Goal: Task Accomplishment & Management: Use online tool/utility

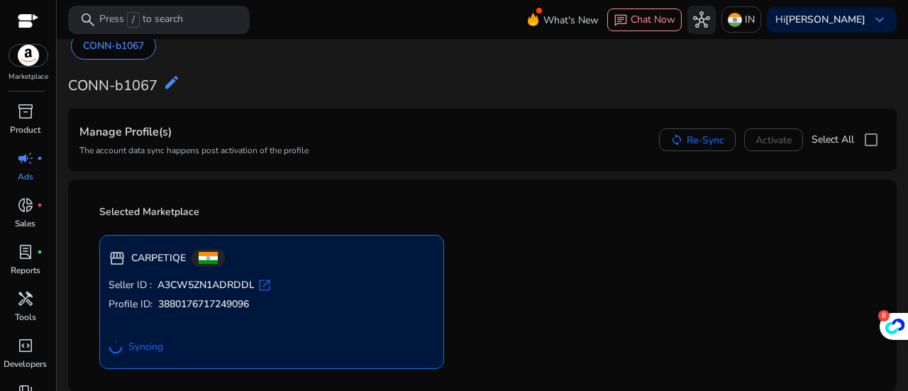
scroll to position [18, 0]
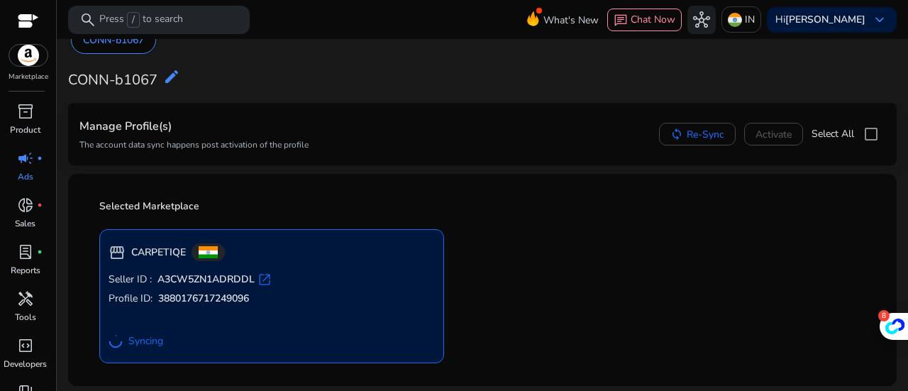
click at [265, 277] on span "open_in_new" at bounding box center [264, 279] width 14 height 14
click at [695, 135] on span "Re-Sync" at bounding box center [705, 134] width 38 height 15
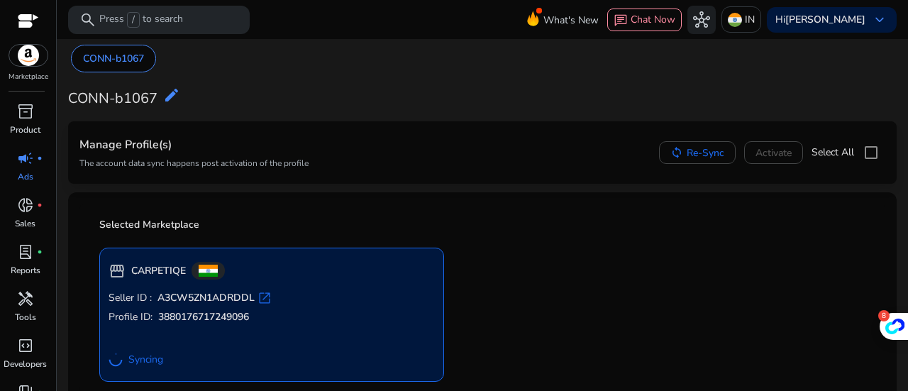
click at [130, 135] on div "Manage Profile(s) The account data sync happens post activation of the profile" at bounding box center [193, 153] width 229 height 40
click at [118, 57] on p "CONN-b1067" at bounding box center [113, 58] width 61 height 15
click at [26, 209] on span "donut_small" at bounding box center [25, 204] width 17 height 17
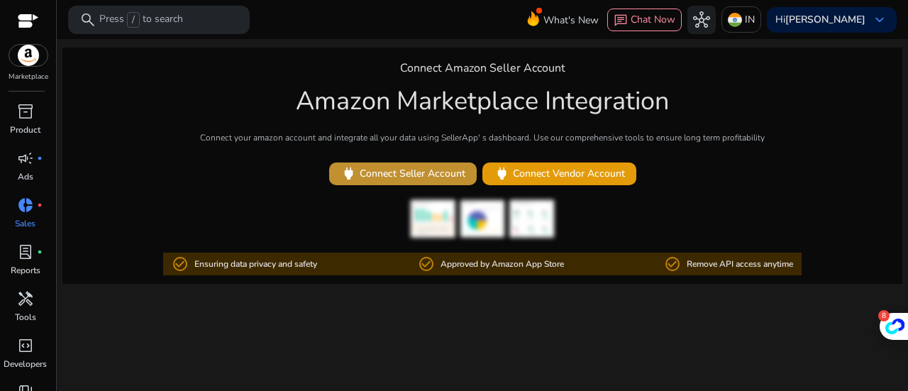
click at [377, 167] on span "power Connect Seller Account" at bounding box center [402, 173] width 125 height 16
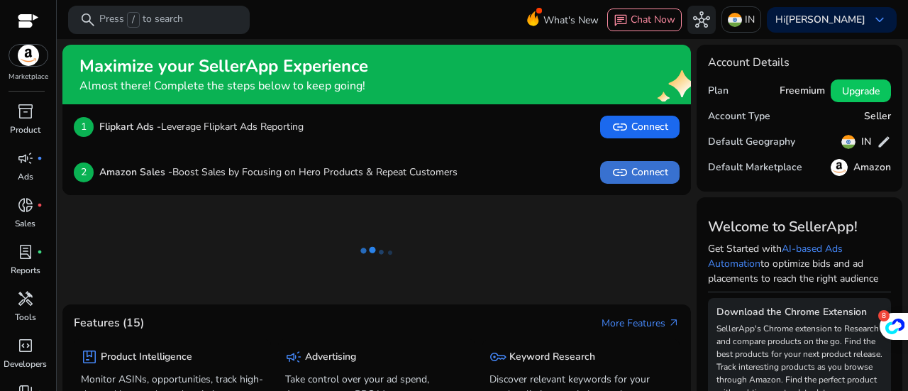
click at [627, 174] on span "link Connect" at bounding box center [639, 172] width 57 height 17
click at [638, 169] on span "link Connect" at bounding box center [639, 172] width 57 height 17
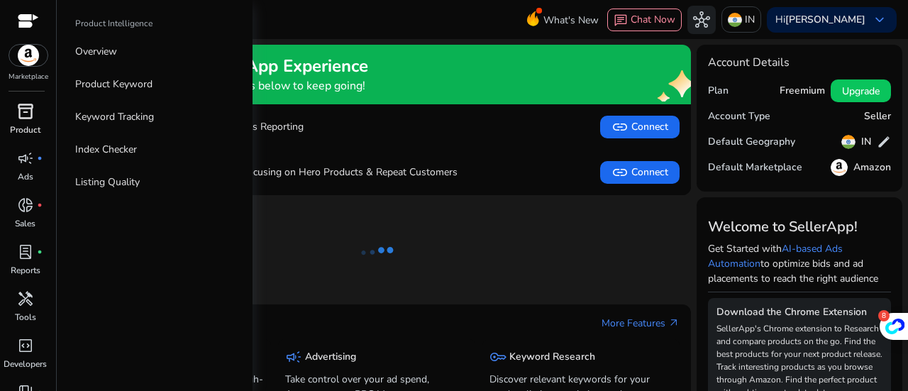
click at [43, 118] on link "inventory_2 Product" at bounding box center [25, 123] width 50 height 47
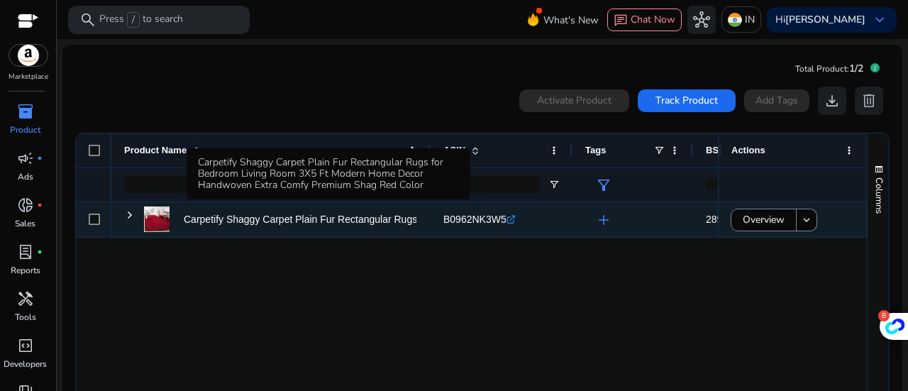
click at [232, 225] on p "Carpetify Shaggy Carpet Plain Fur Rectangular Rugs for Bedroom..." at bounding box center [333, 219] width 299 height 29
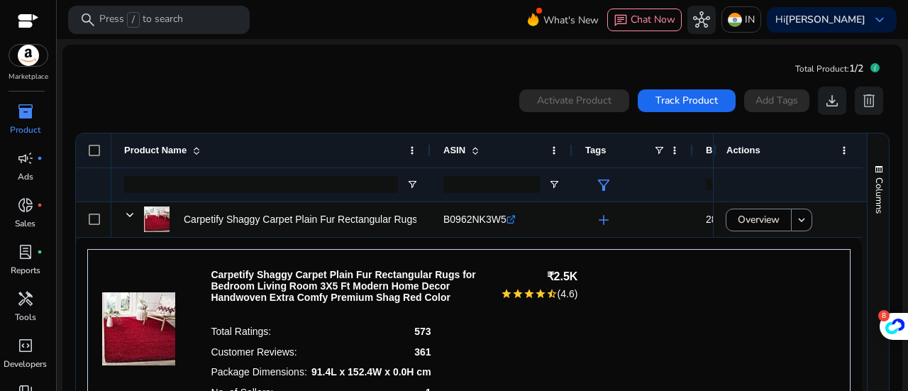
click at [322, 280] on p "Carpetify Shaggy Carpet Plain Fur Rectangular Rugs for Bedroom Living Room 3X5 …" at bounding box center [347, 286] width 272 height 34
click at [25, 124] on p "Product" at bounding box center [25, 129] width 30 height 13
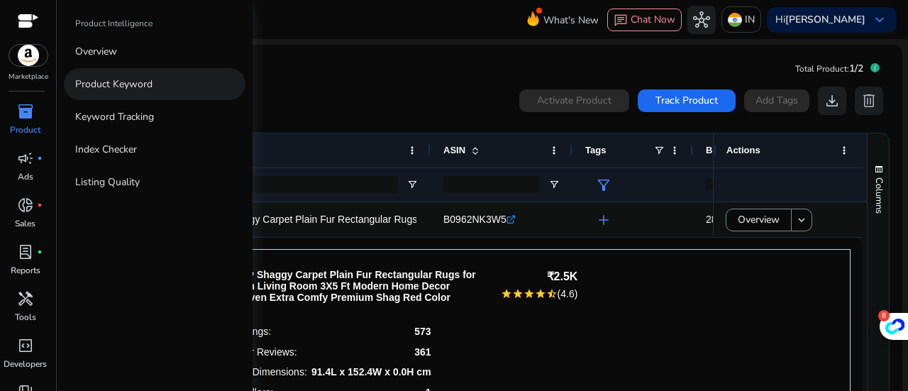
click at [126, 90] on p "Product Keyword" at bounding box center [113, 84] width 77 height 15
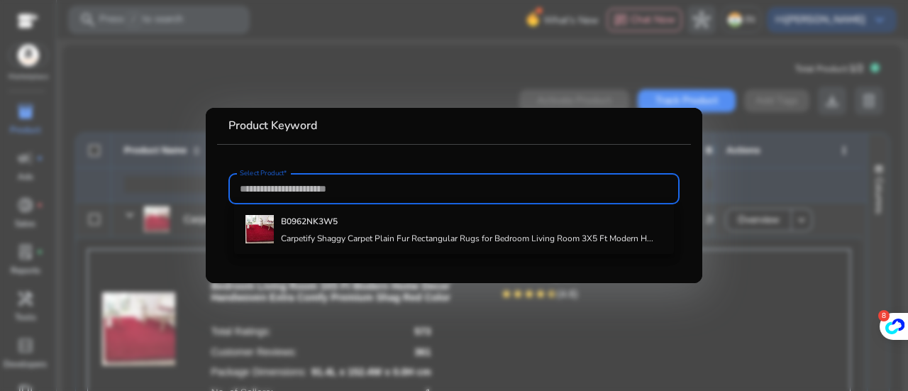
click at [265, 194] on input "Select Product*" at bounding box center [454, 189] width 428 height 16
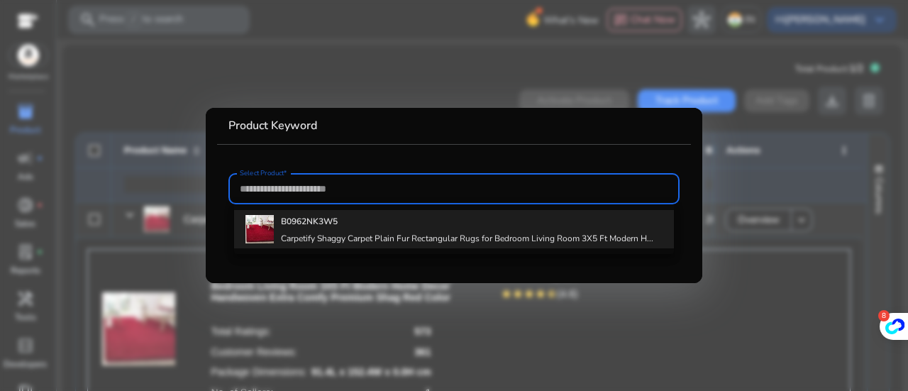
click at [318, 217] on b "B0962NK3W5" at bounding box center [309, 221] width 57 height 11
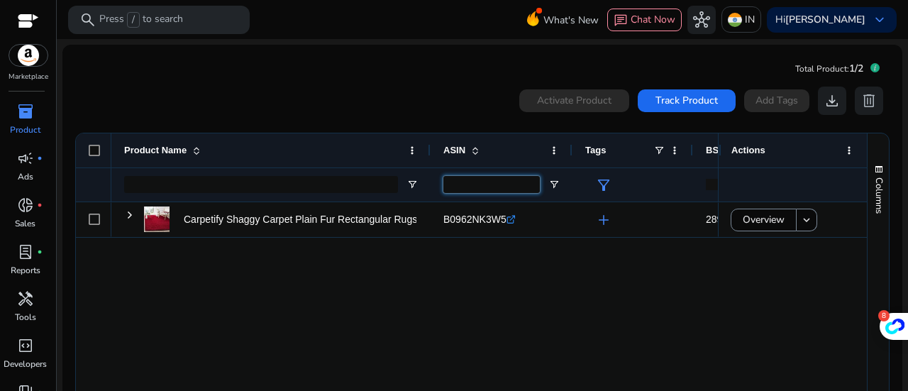
click at [475, 181] on input "ASIN Filter Input" at bounding box center [491, 184] width 96 height 17
paste input "**********"
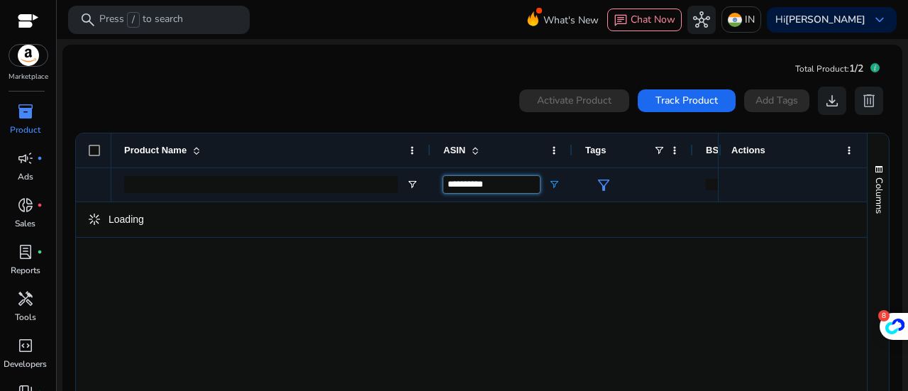
type input "**********"
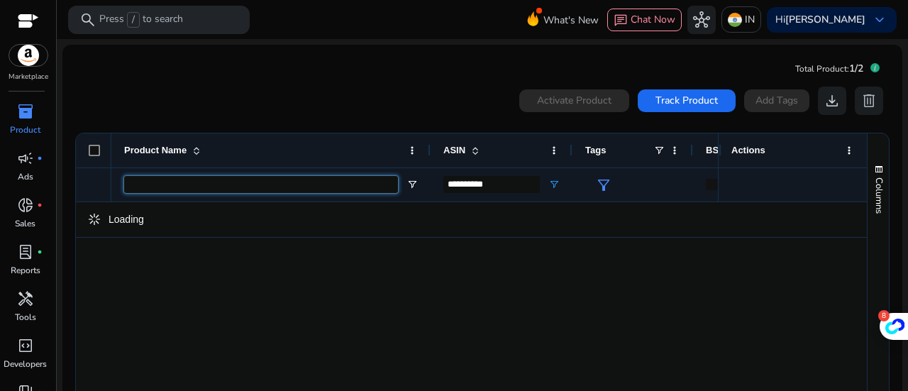
click at [294, 182] on input "Product Name Filter Input" at bounding box center [261, 184] width 274 height 17
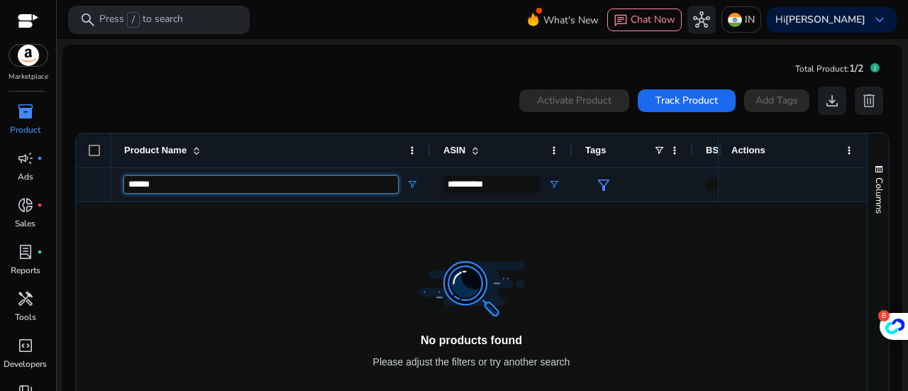
type input "******"
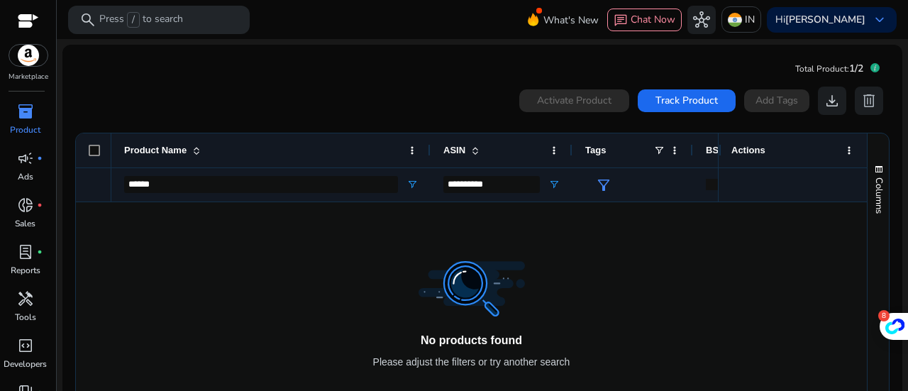
click at [88, 150] on div at bounding box center [93, 150] width 35 height 34
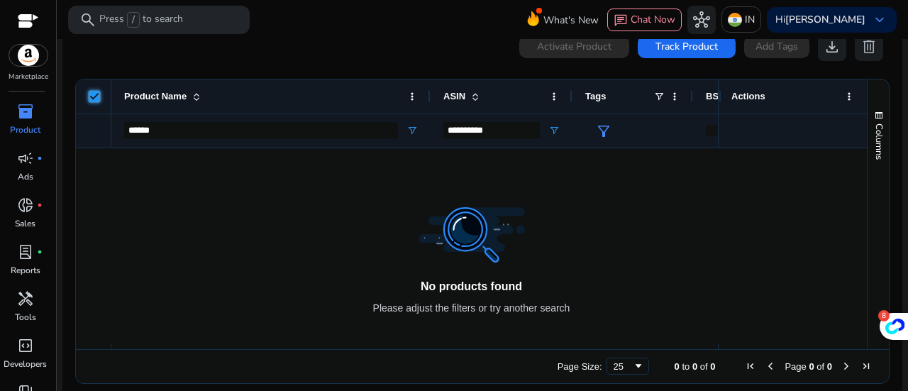
scroll to position [65, 0]
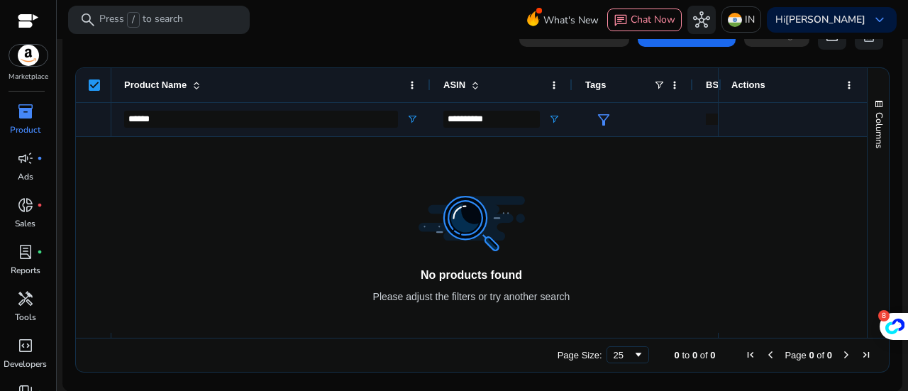
click at [501, 245] on div at bounding box center [414, 235] width 606 height 196
click at [499, 246] on div at bounding box center [414, 235] width 606 height 196
click at [603, 111] on span "filter_alt" at bounding box center [603, 119] width 17 height 17
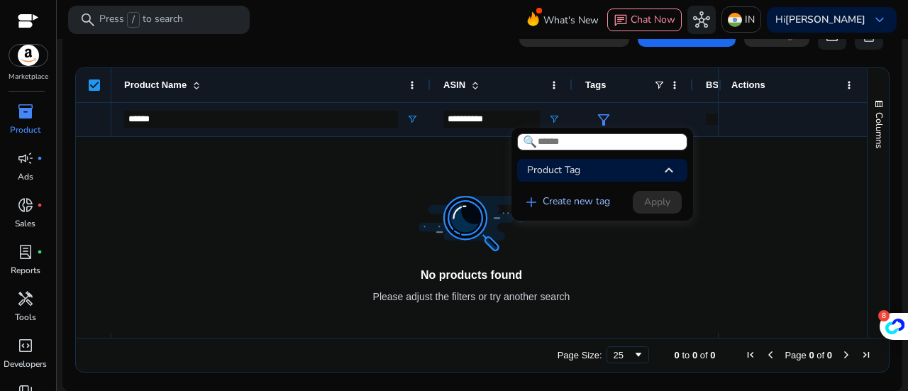
click at [569, 199] on link "add Create new tag" at bounding box center [566, 202] width 99 height 17
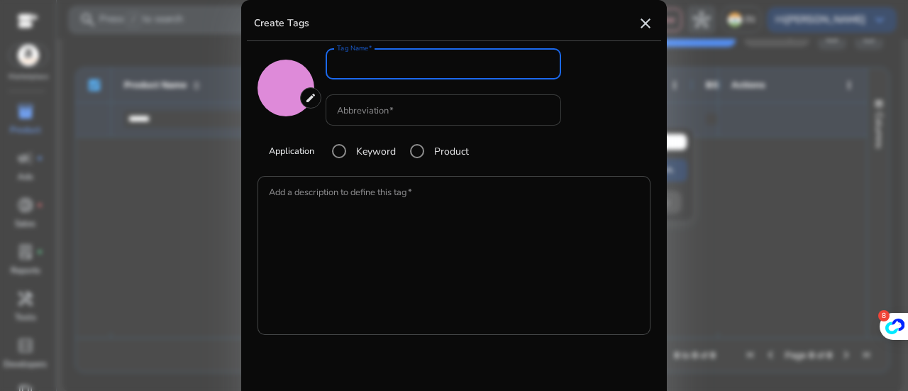
click at [401, 120] on div at bounding box center [443, 109] width 213 height 31
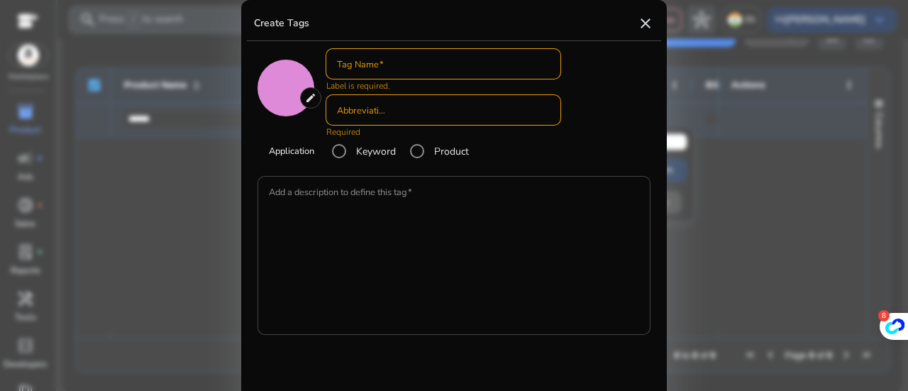
click at [379, 72] on div at bounding box center [443, 63] width 213 height 31
click at [650, 17] on mat-icon "close" at bounding box center [645, 23] width 17 height 17
type input "*******"
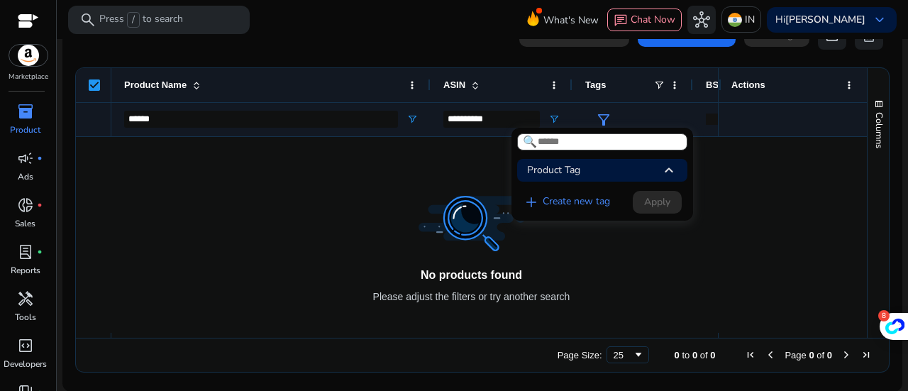
click at [556, 238] on div at bounding box center [454, 195] width 908 height 391
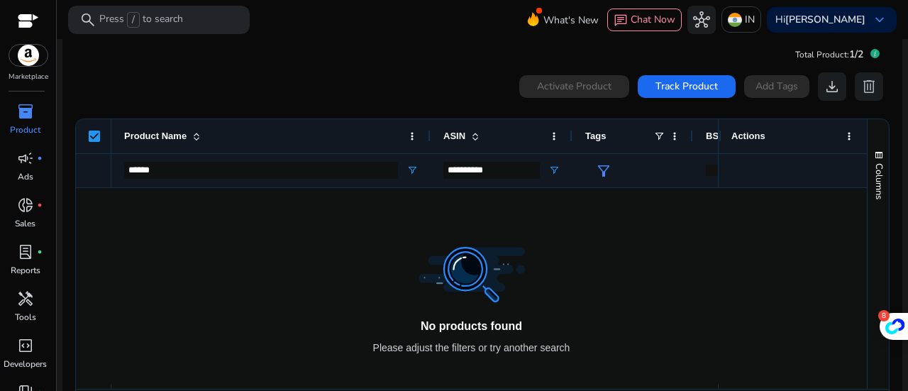
scroll to position [0, 0]
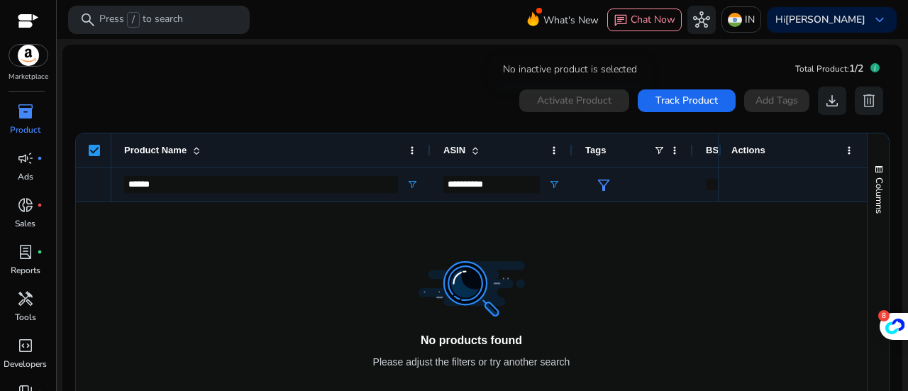
click at [558, 101] on div "Activate Product" at bounding box center [574, 100] width 110 height 23
click at [523, 187] on input "**********" at bounding box center [491, 184] width 96 height 17
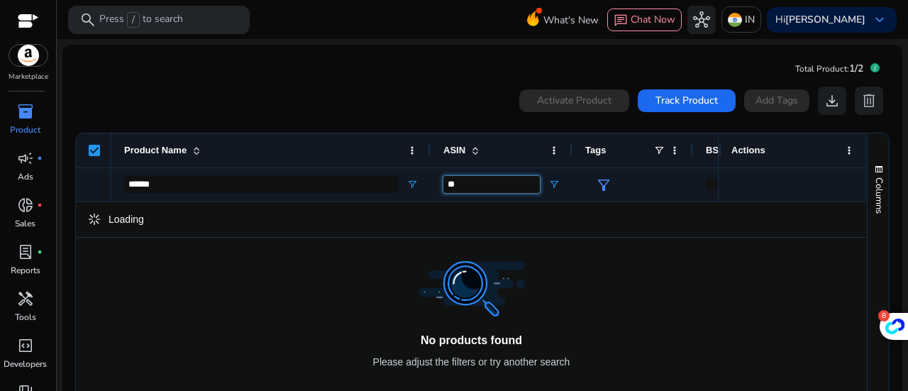
type input "*"
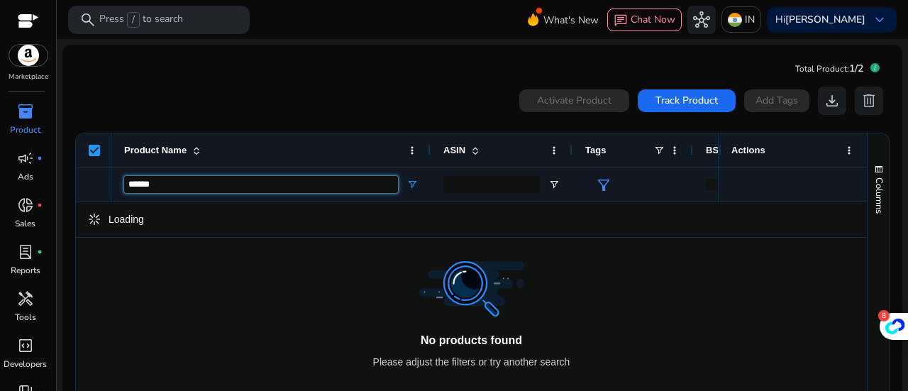
click at [241, 182] on input "******" at bounding box center [261, 184] width 274 height 17
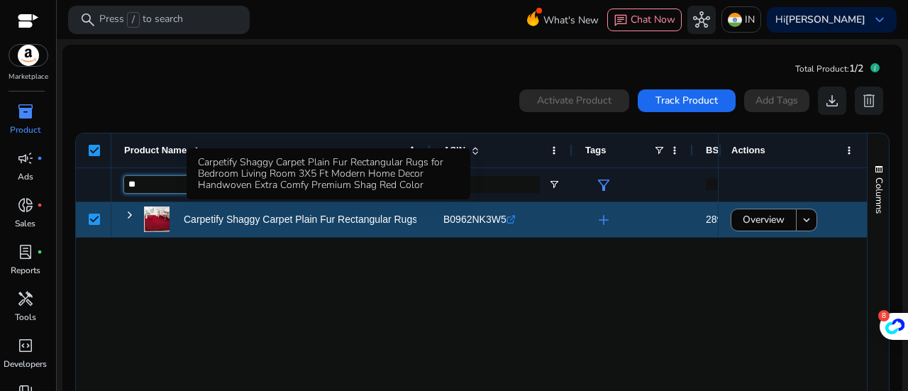
type input "*"
click at [317, 222] on p "Carpetify Shaggy Carpet Plain Fur Rectangular Rugs for Bedroom..." at bounding box center [333, 219] width 299 height 29
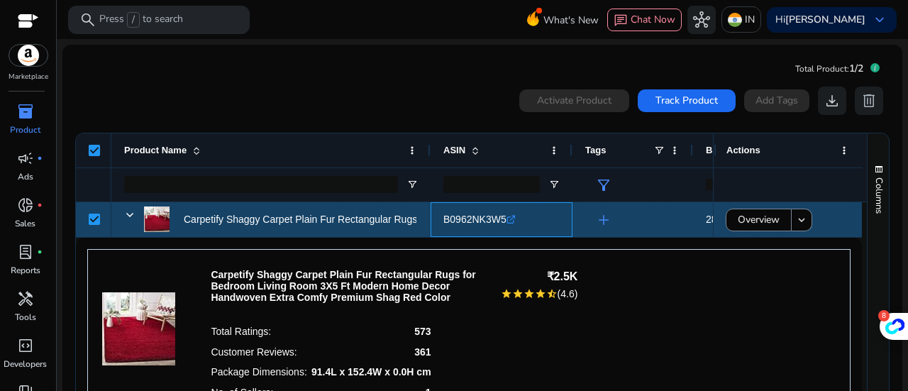
click at [483, 218] on span "B0962NK3W5" at bounding box center [474, 218] width 63 height 11
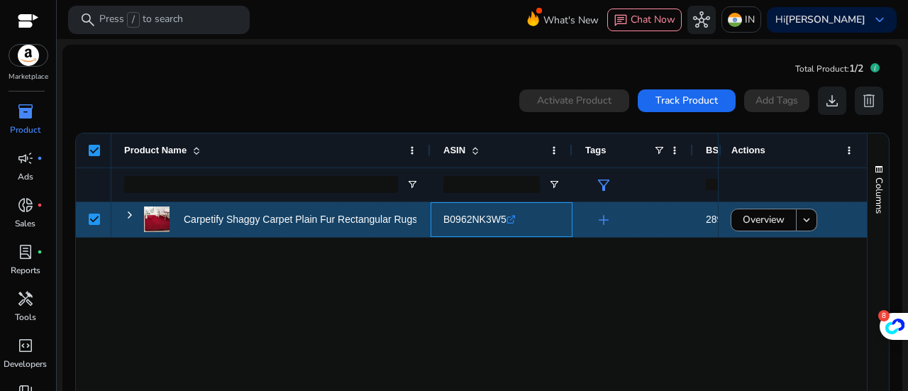
click at [483, 218] on span "B0962NK3W5" at bounding box center [474, 218] width 63 height 11
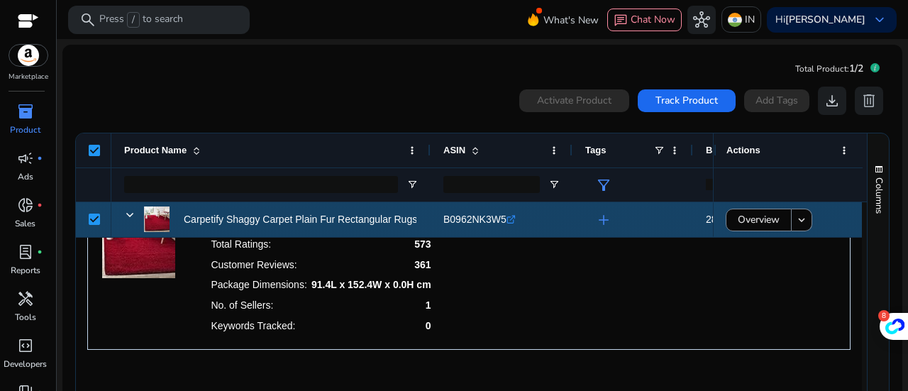
drag, startPoint x: 444, startPoint y: 214, endPoint x: 518, endPoint y: 213, distance: 73.8
click at [518, 213] on div "B0962NK3W5 .st0{fill:#2c8af8}" at bounding box center [549, 219] width 213 height 29
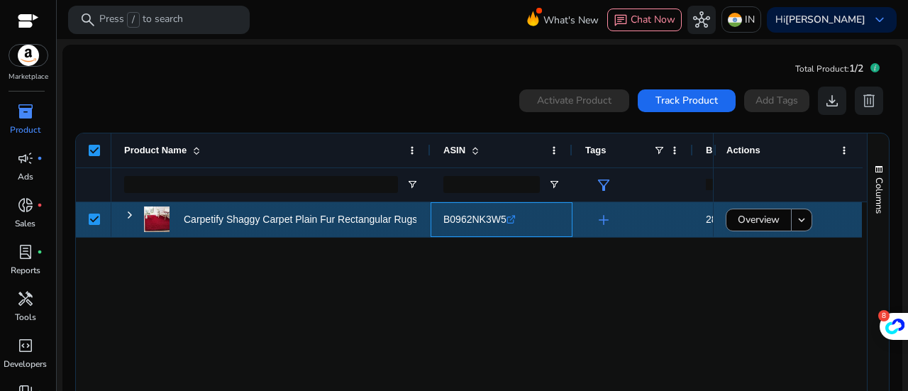
click at [504, 217] on div "B0962NK3W5 .st0{fill:#2c8af8}" at bounding box center [479, 219] width 72 height 29
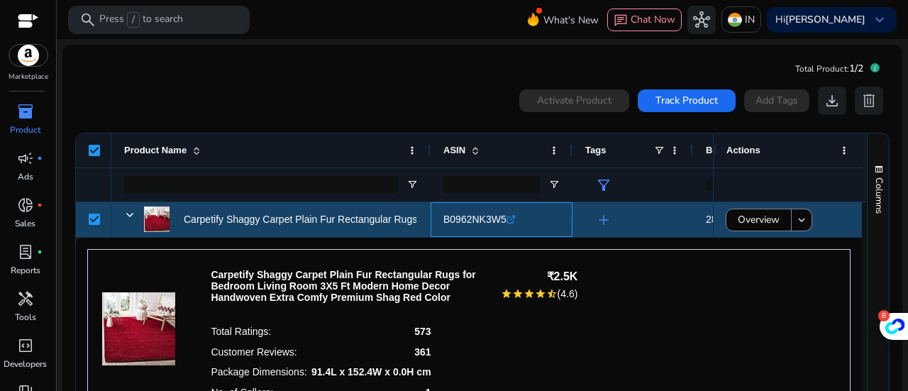
click at [511, 218] on icon ".st0{fill:#2c8af8}" at bounding box center [510, 219] width 9 height 9
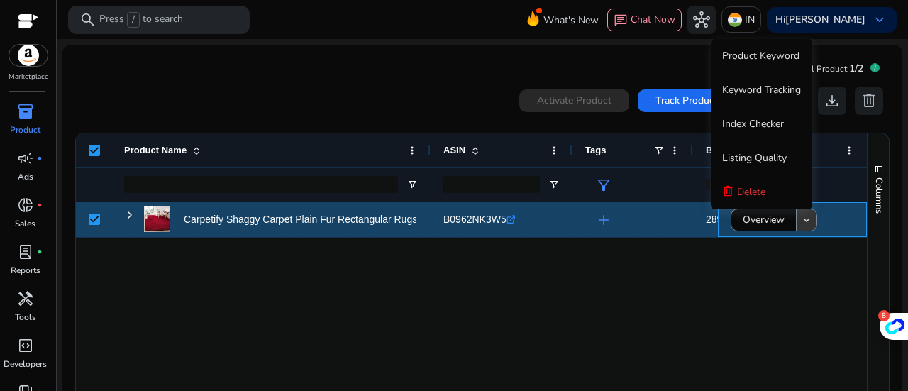
click at [810, 223] on span at bounding box center [806, 220] width 20 height 34
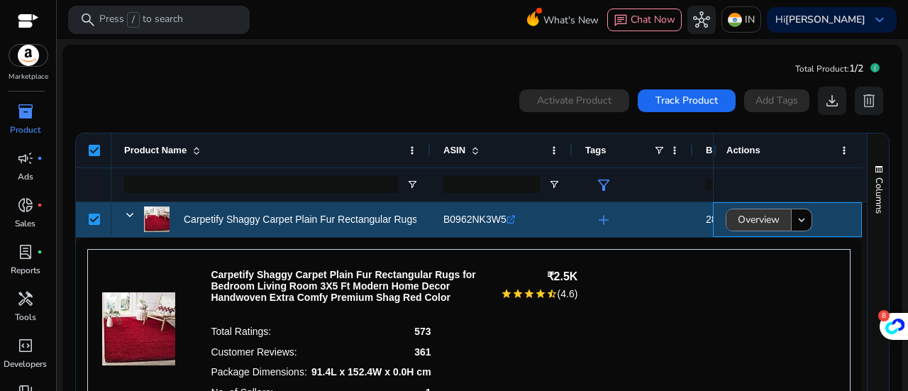
click at [740, 219] on span "Overview" at bounding box center [759, 219] width 42 height 29
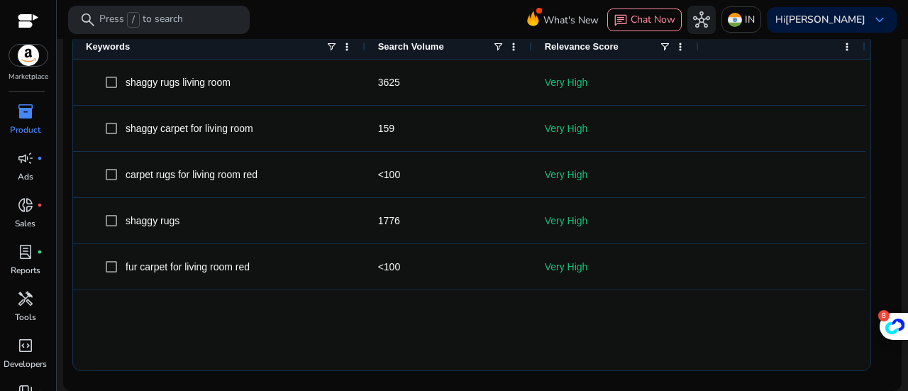
scroll to position [567, 0]
